Goal: Task Accomplishment & Management: Complete application form

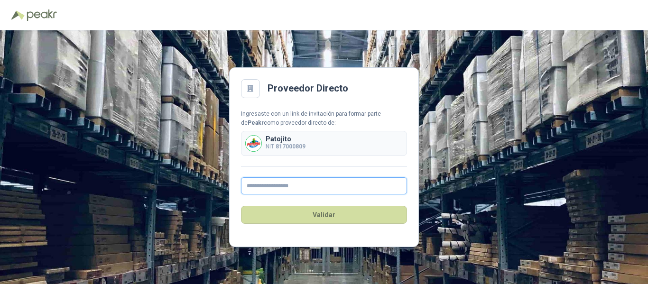
click at [294, 184] on input "text" at bounding box center [324, 185] width 166 height 17
type input "**********"
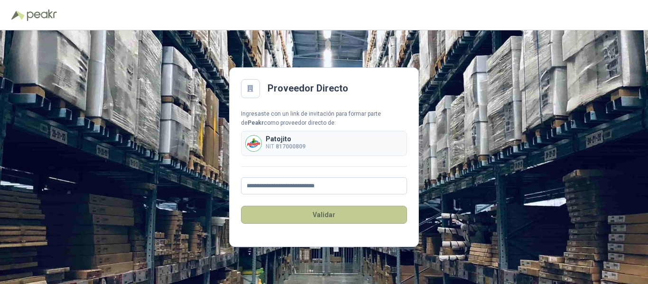
click at [313, 216] on button "Validar" at bounding box center [324, 215] width 166 height 18
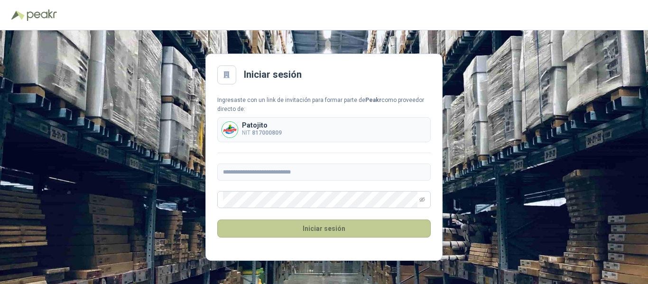
click at [362, 228] on button "Iniciar sesión" at bounding box center [323, 229] width 213 height 18
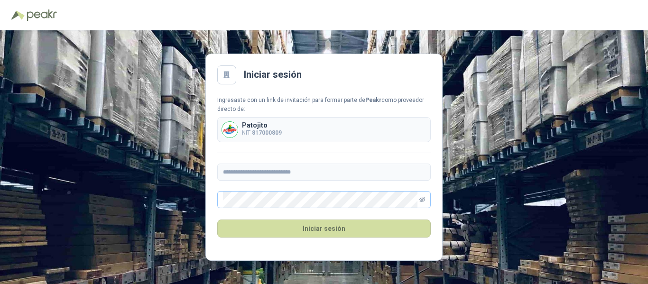
click at [420, 200] on icon "eye-invisible" at bounding box center [422, 199] width 6 height 5
click at [420, 200] on icon "eye" at bounding box center [422, 200] width 6 height 4
click at [225, 72] on icon at bounding box center [226, 75] width 6 height 7
